Goal: Task Accomplishment & Management: Manage account settings

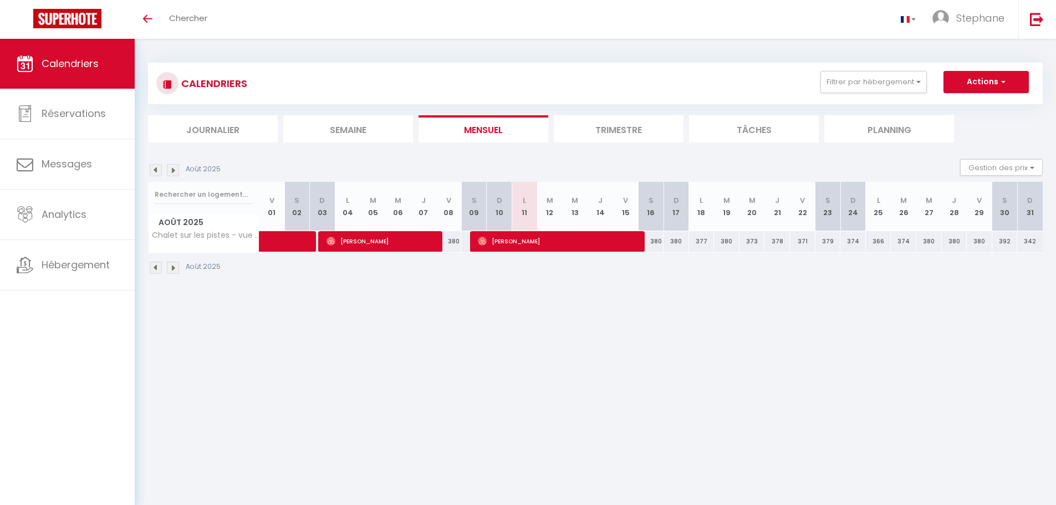
select select
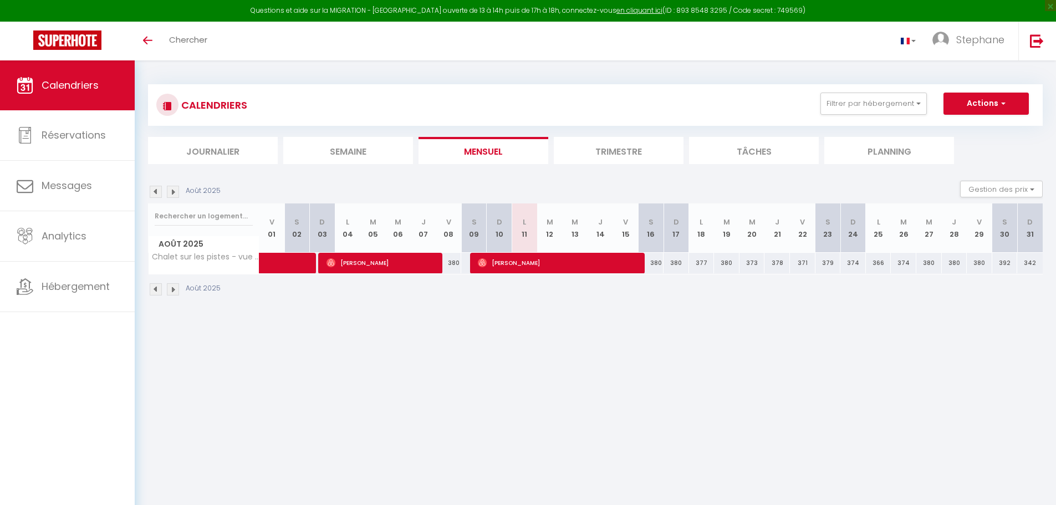
select select
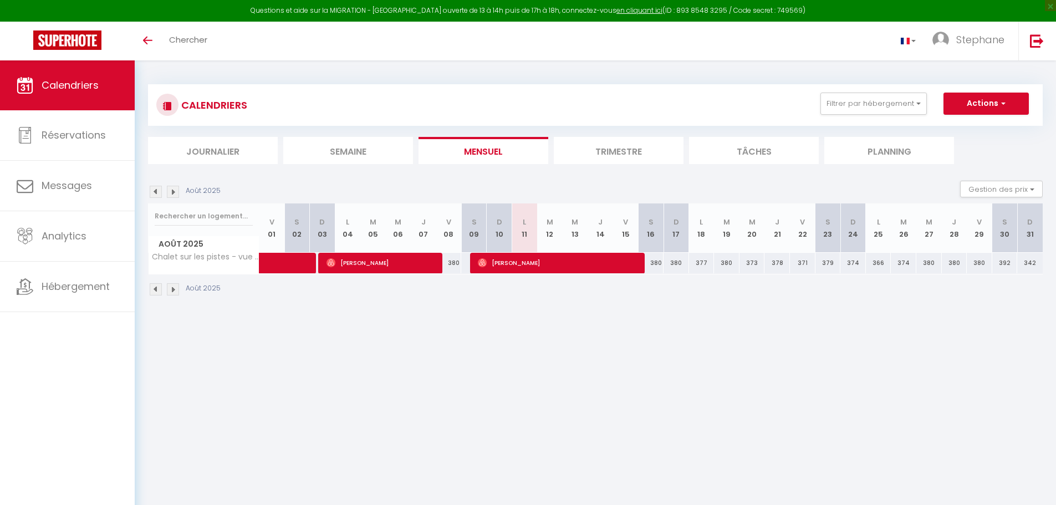
select select
click at [502, 261] on span "[PERSON_NAME]" at bounding box center [558, 262] width 161 height 21
select select "OK"
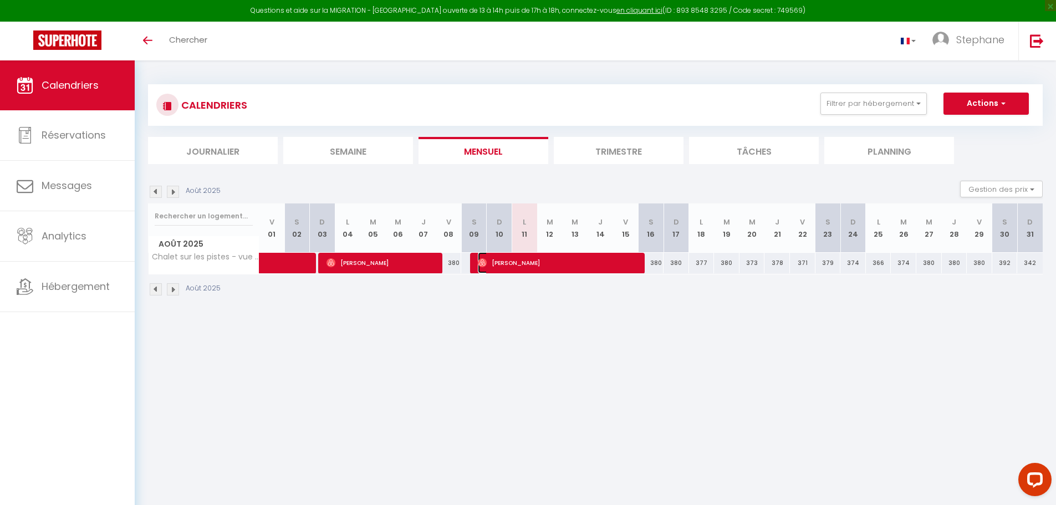
select select "0"
select select "1"
select select
